Goal: Task Accomplishment & Management: Manage account settings

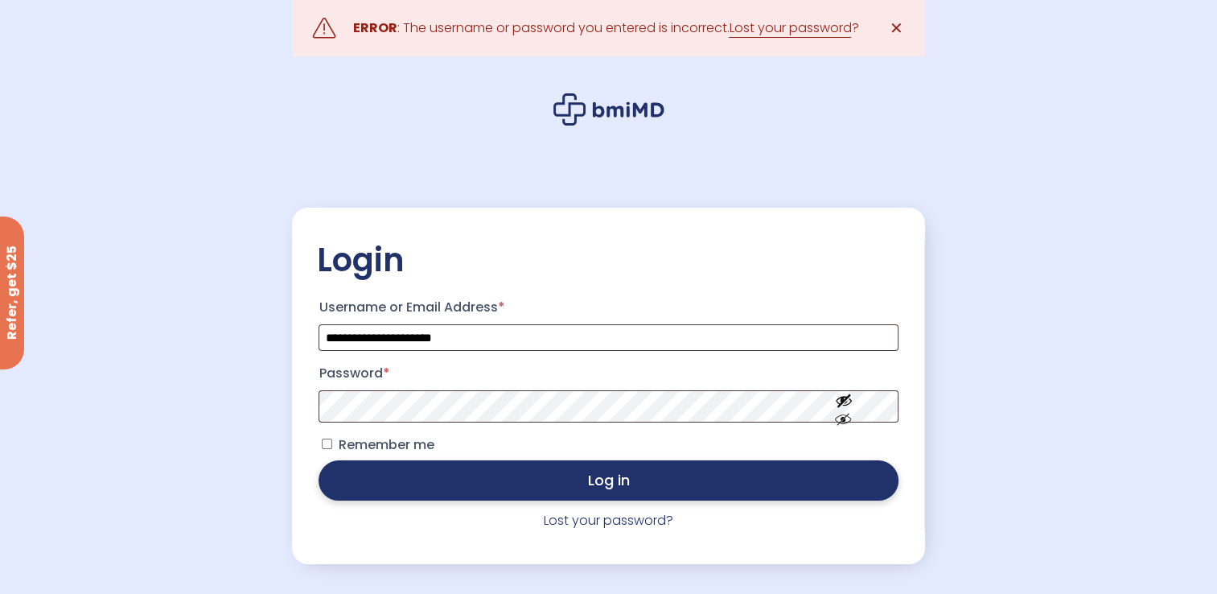
click at [609, 479] on button "Log in" at bounding box center [608, 480] width 579 height 40
click at [613, 477] on button "Log in" at bounding box center [608, 480] width 579 height 40
click at [616, 484] on button "Log in" at bounding box center [608, 480] width 579 height 40
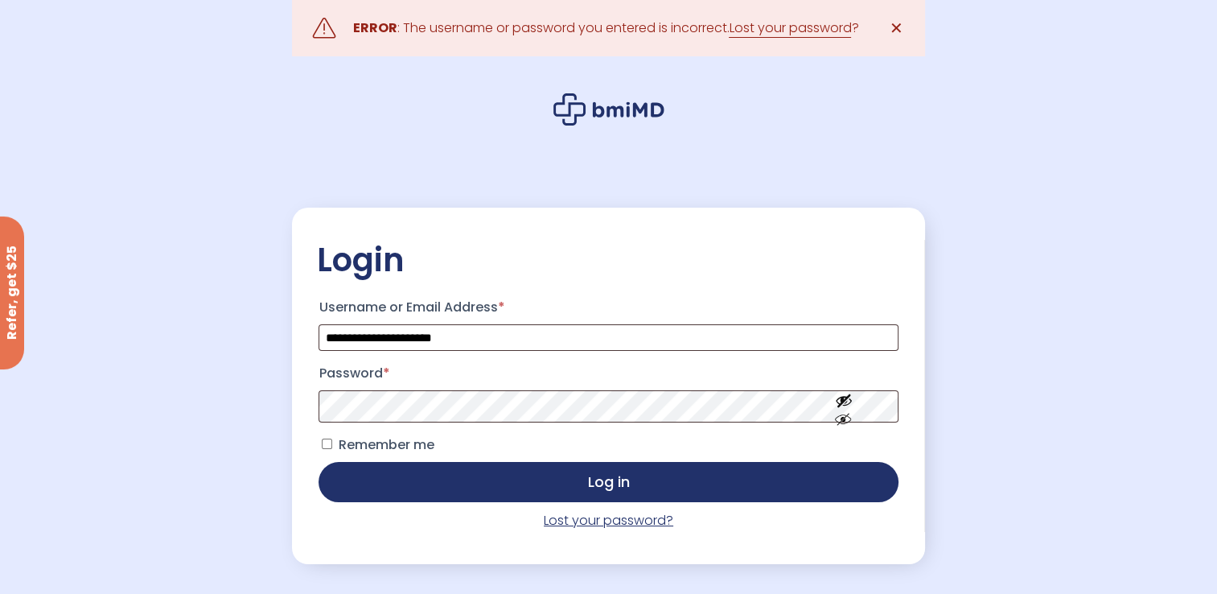
click at [626, 522] on link "Lost your password?" at bounding box center [608, 520] width 129 height 18
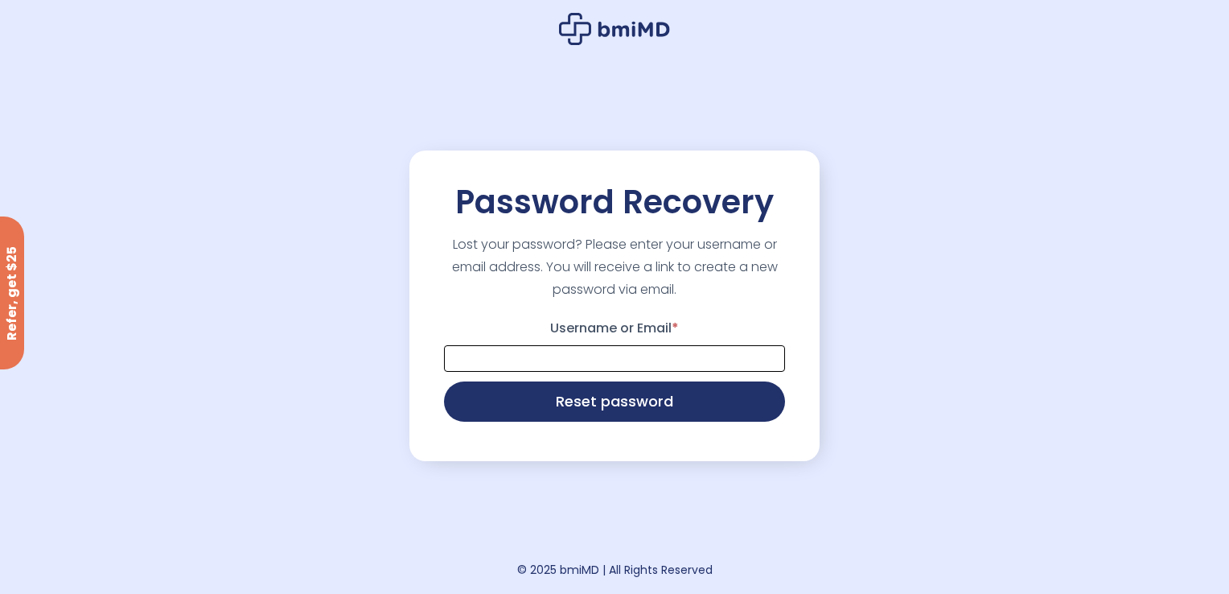
click at [563, 356] on input "Username or Email *" at bounding box center [614, 358] width 341 height 27
type input "**********"
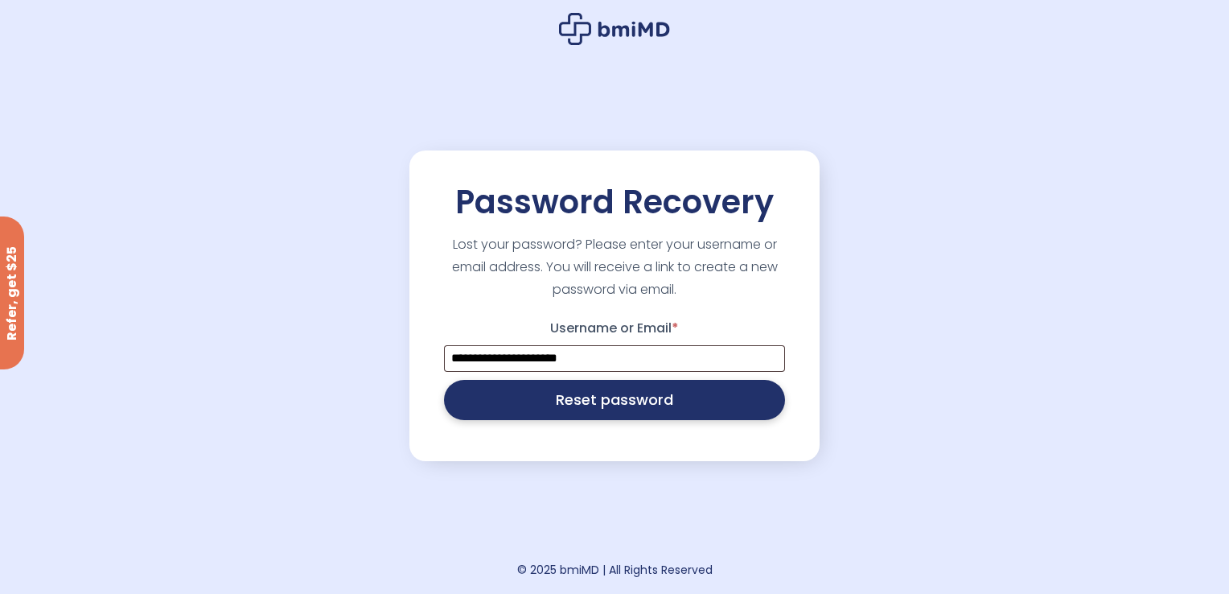
click at [605, 405] on button "Reset password" at bounding box center [614, 400] width 341 height 40
